Goal: Navigation & Orientation: Understand site structure

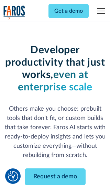
scroll to position [82, 0]
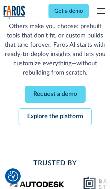
click at [55, 94] on link "Request a demo" at bounding box center [55, 94] width 61 height 17
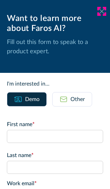
click at [102, 11] on icon at bounding box center [101, 11] width 5 height 5
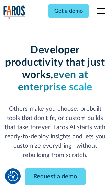
scroll to position [105, 0]
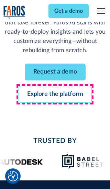
click at [55, 94] on link "Explore the platform" at bounding box center [55, 94] width 73 height 17
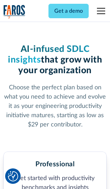
scroll to position [1064, 0]
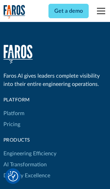
click at [13, 108] on link "Platform" at bounding box center [13, 113] width 21 height 11
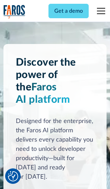
scroll to position [5378, 0]
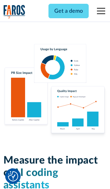
scroll to position [4244, 0]
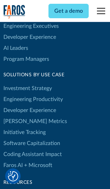
click at [21, 116] on link "[PERSON_NAME] Metrics" at bounding box center [35, 121] width 64 height 11
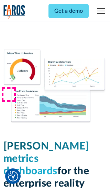
scroll to position [3006, 0]
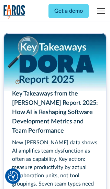
scroll to position [3094, 0]
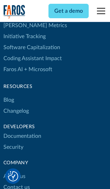
click at [16, 105] on link "Changelog" at bounding box center [15, 110] width 25 height 11
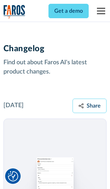
scroll to position [8293, 0]
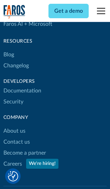
click at [14, 125] on link "About us" at bounding box center [14, 130] width 22 height 11
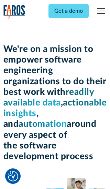
scroll to position [2368, 0]
